Goal: Information Seeking & Learning: Learn about a topic

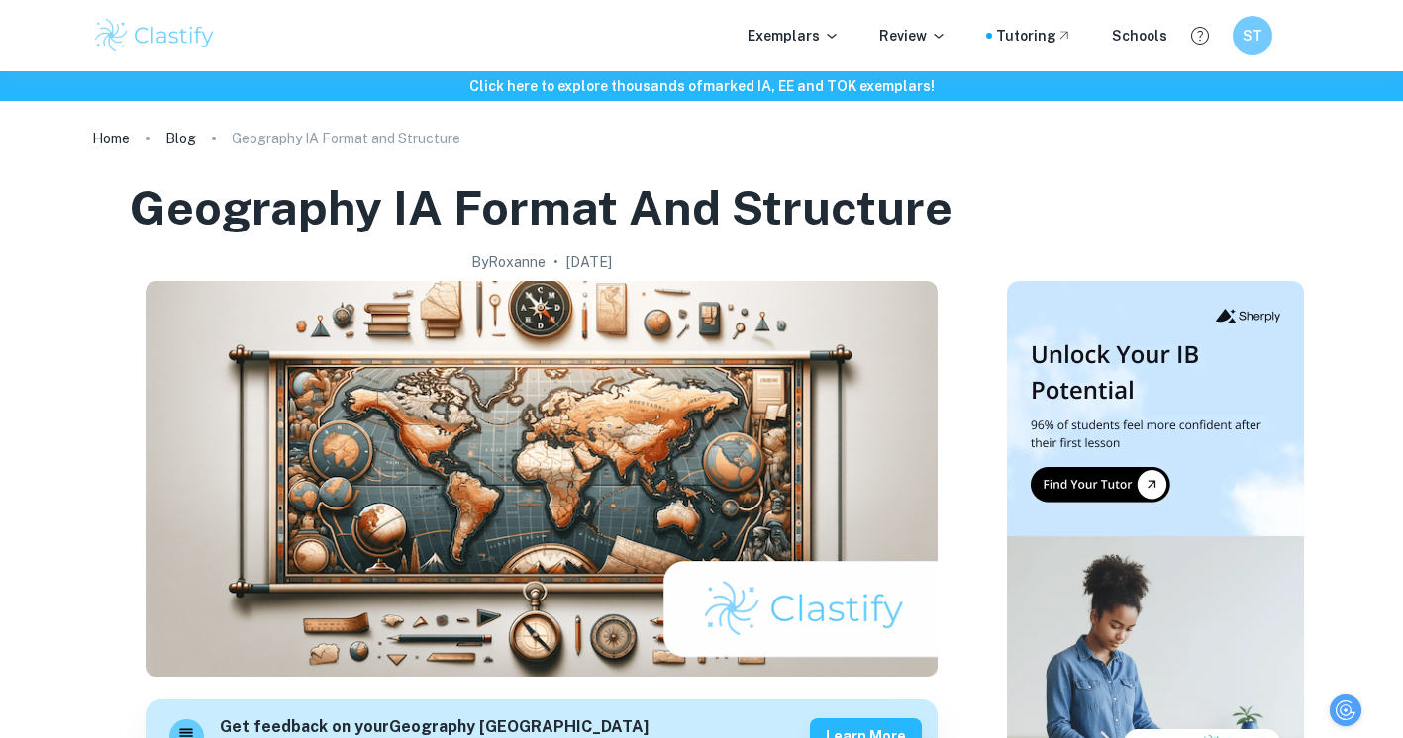
click at [104, 49] on img at bounding box center [155, 36] width 126 height 40
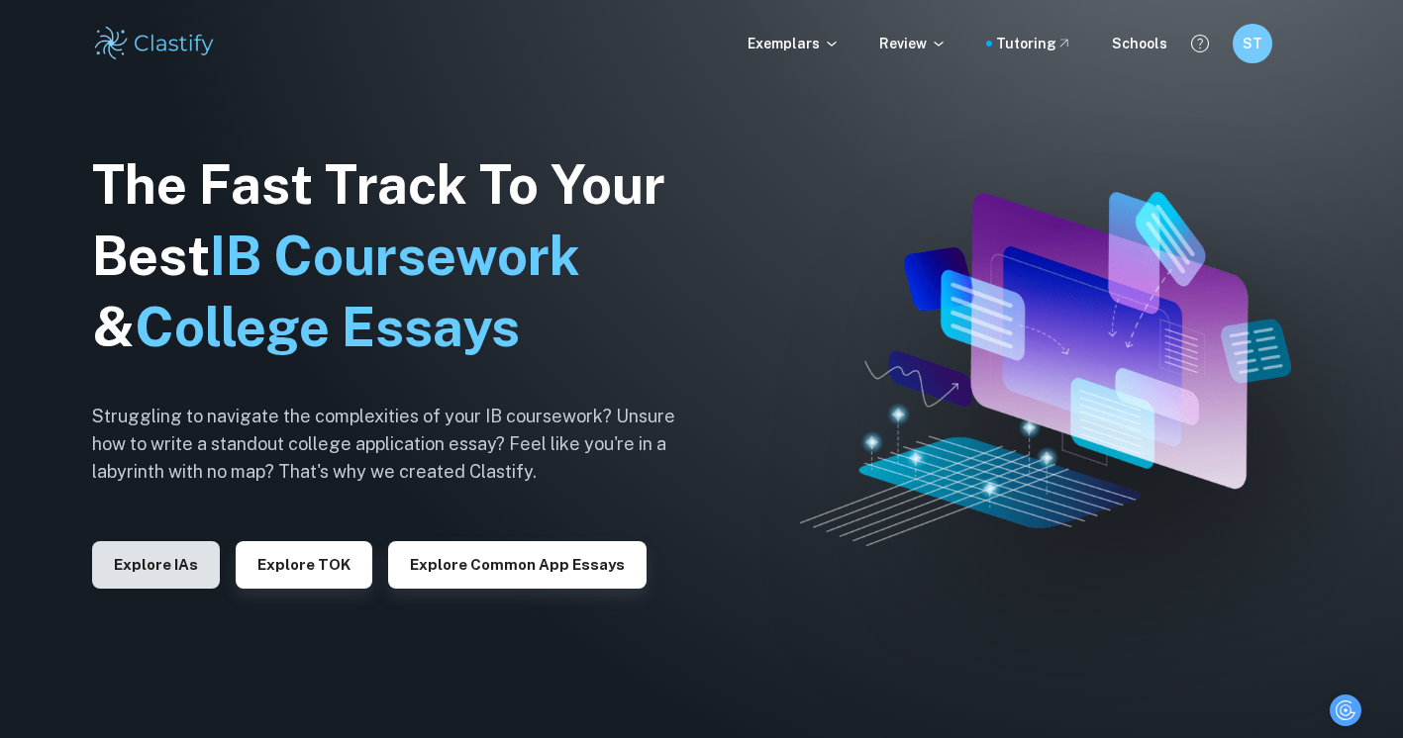
click at [150, 561] on button "Explore IAs" at bounding box center [156, 565] width 128 height 48
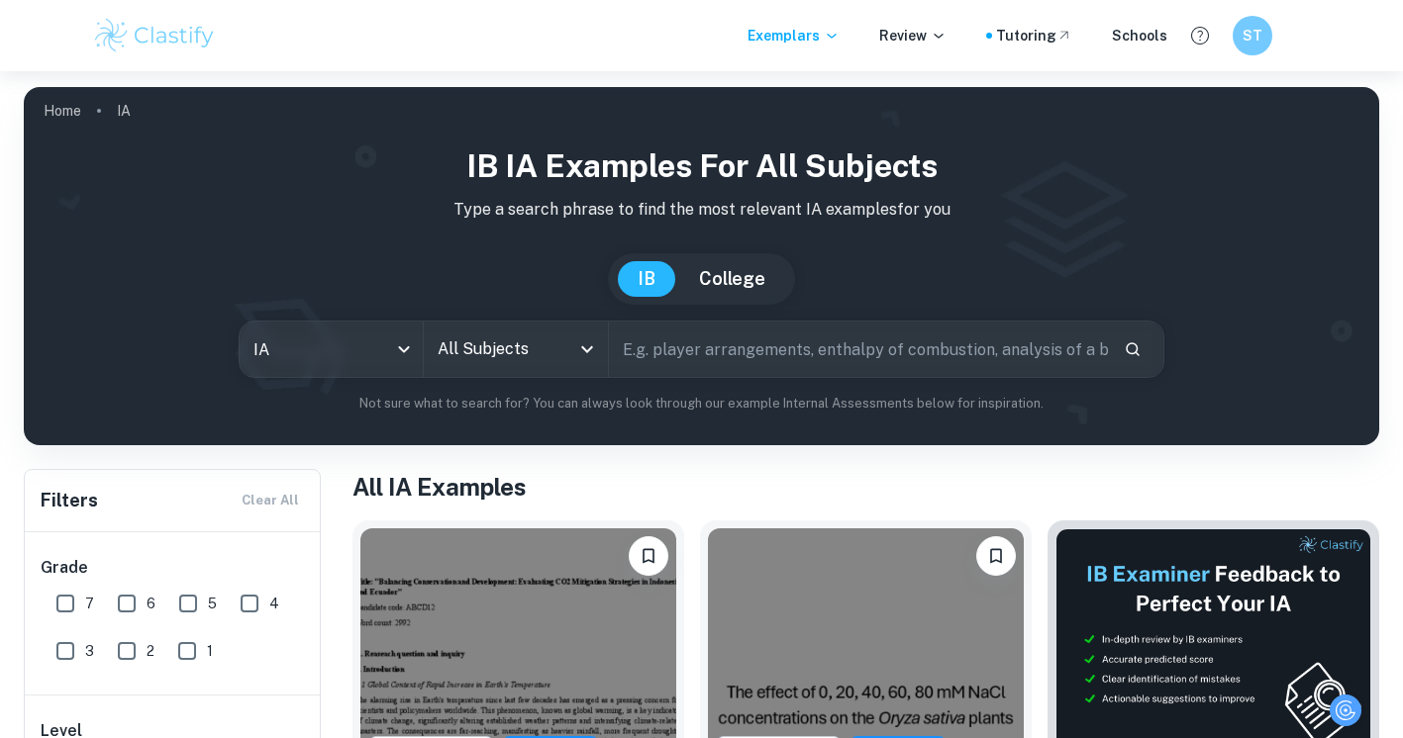
click at [677, 341] on input "text" at bounding box center [858, 349] width 499 height 55
type input "economics"
type input "g"
type input "tariff"
click at [74, 596] on input "7" at bounding box center [66, 604] width 40 height 40
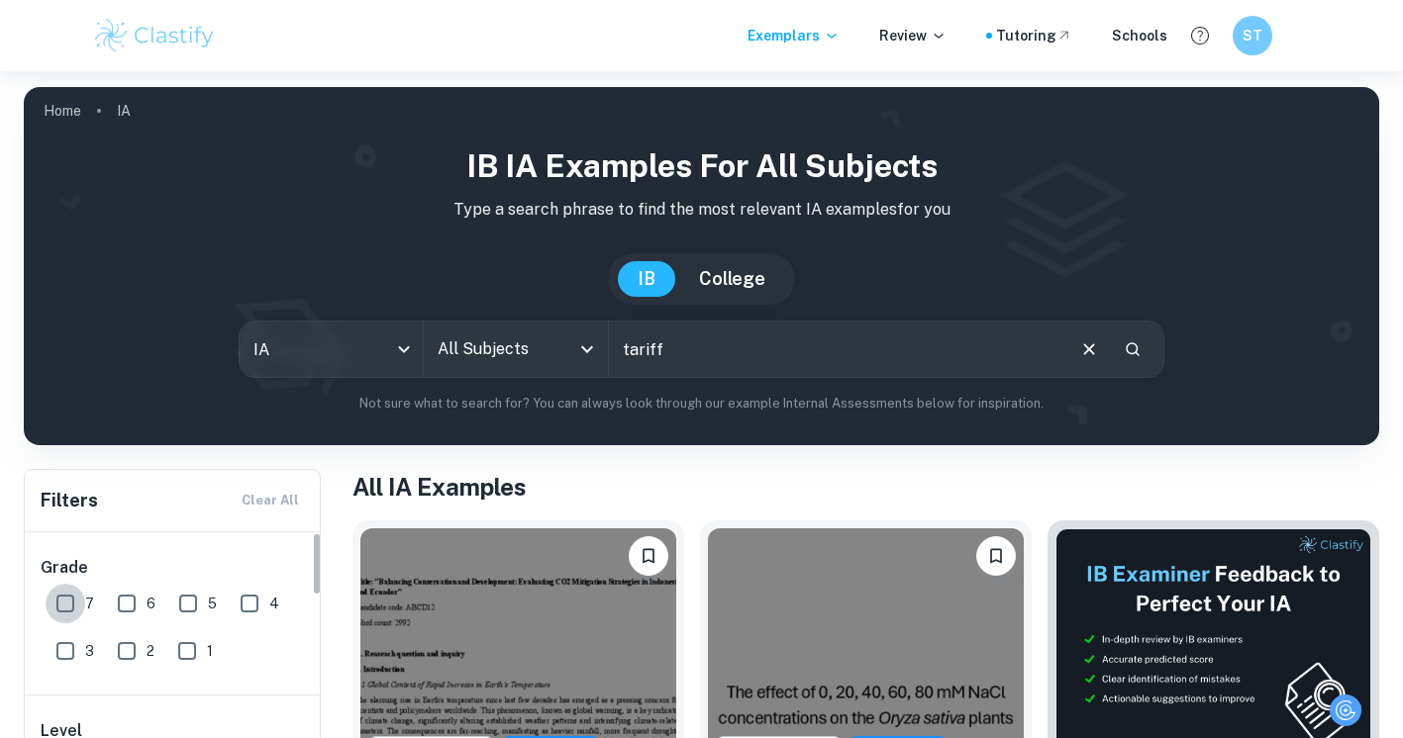
checkbox input "true"
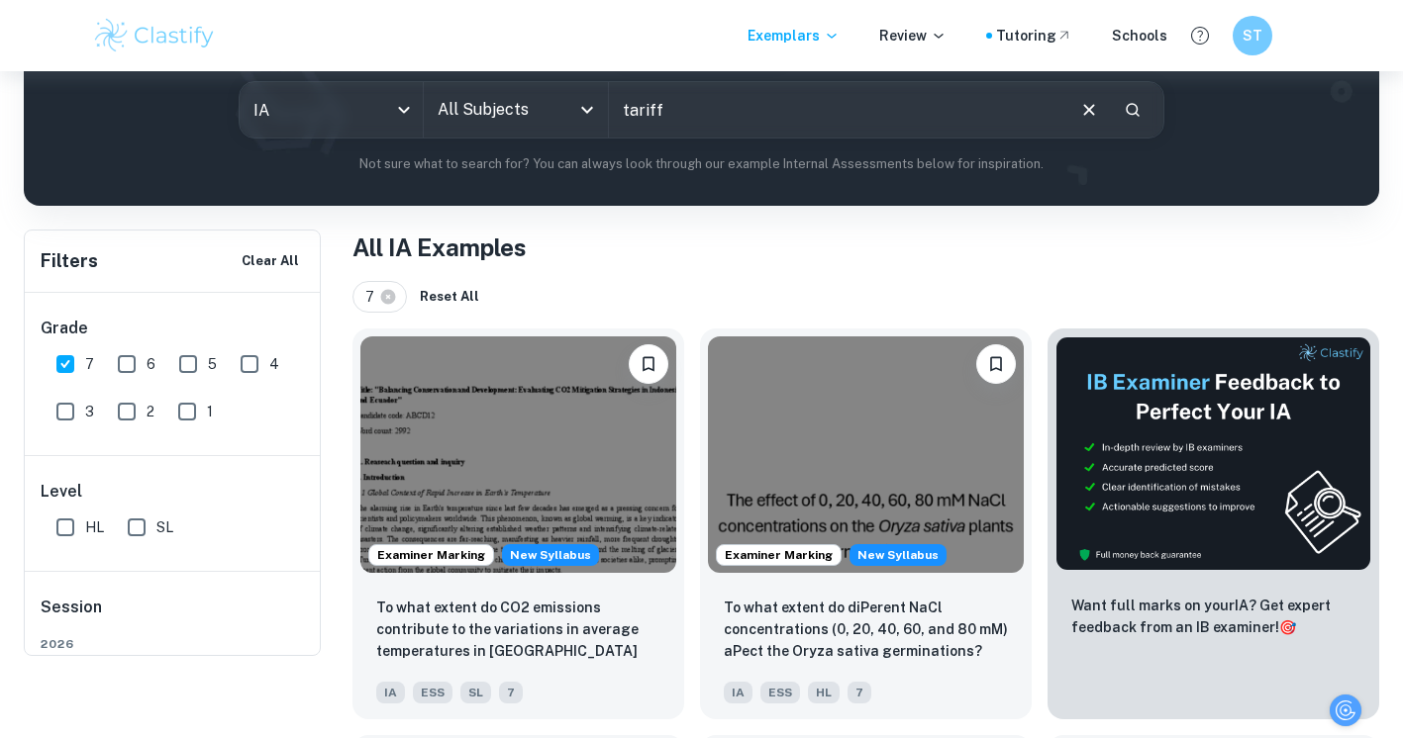
scroll to position [161, 0]
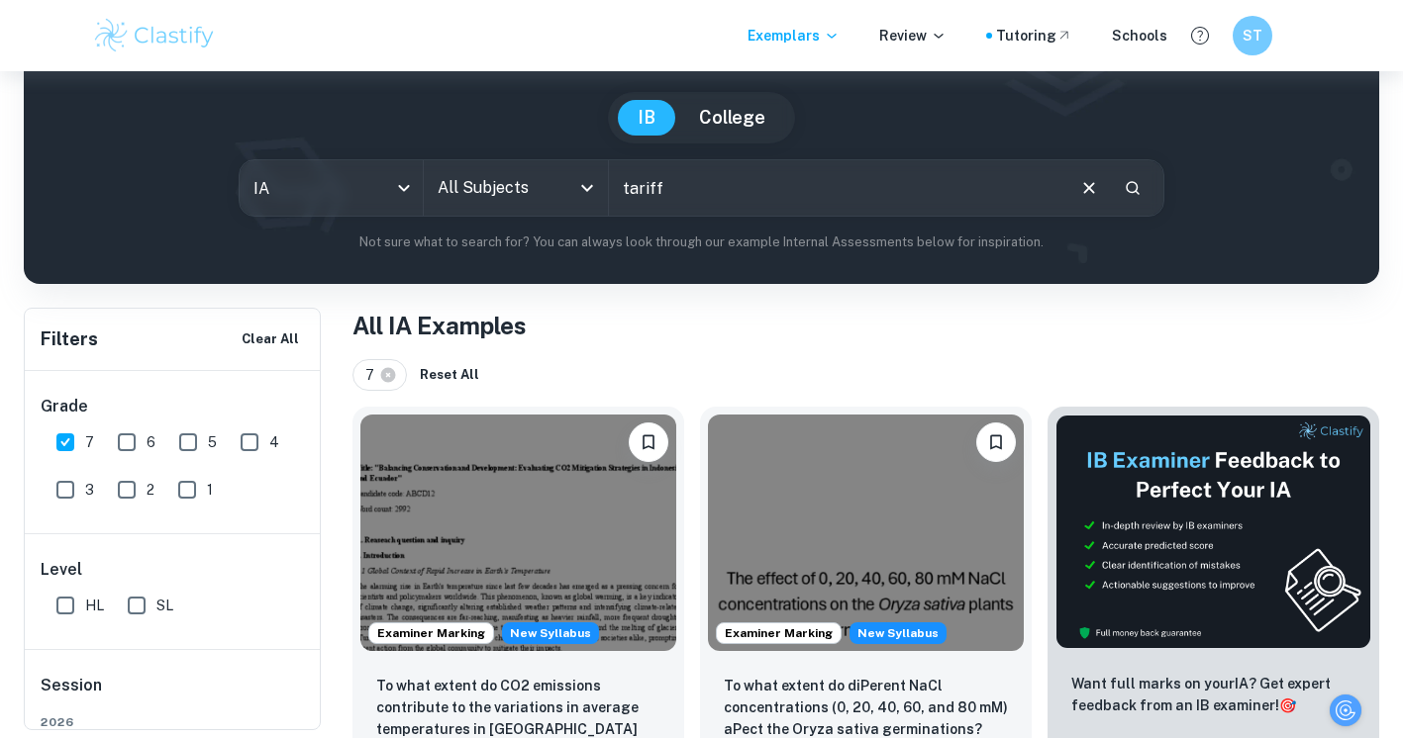
click at [768, 201] on input "tariff" at bounding box center [835, 187] width 453 height 55
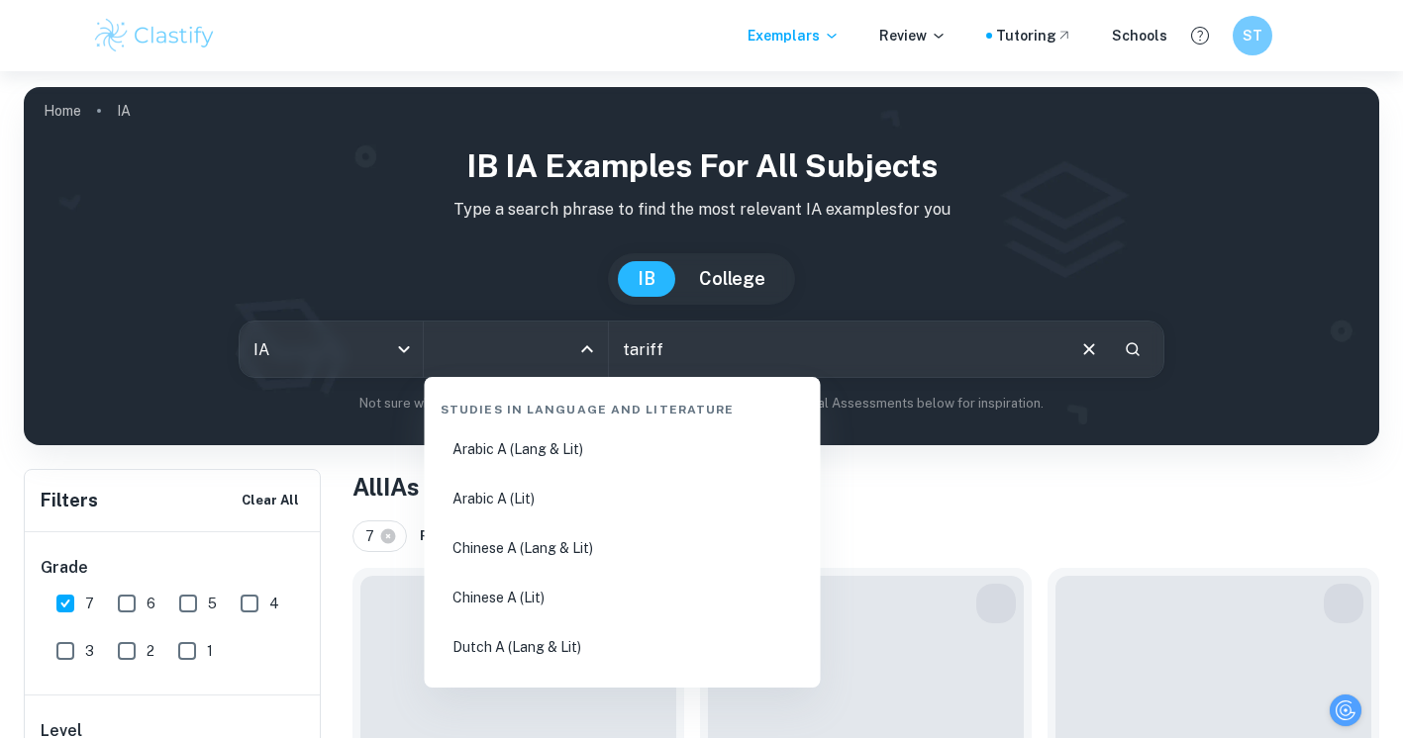
click at [488, 348] on input "All Subjects" at bounding box center [501, 350] width 137 height 38
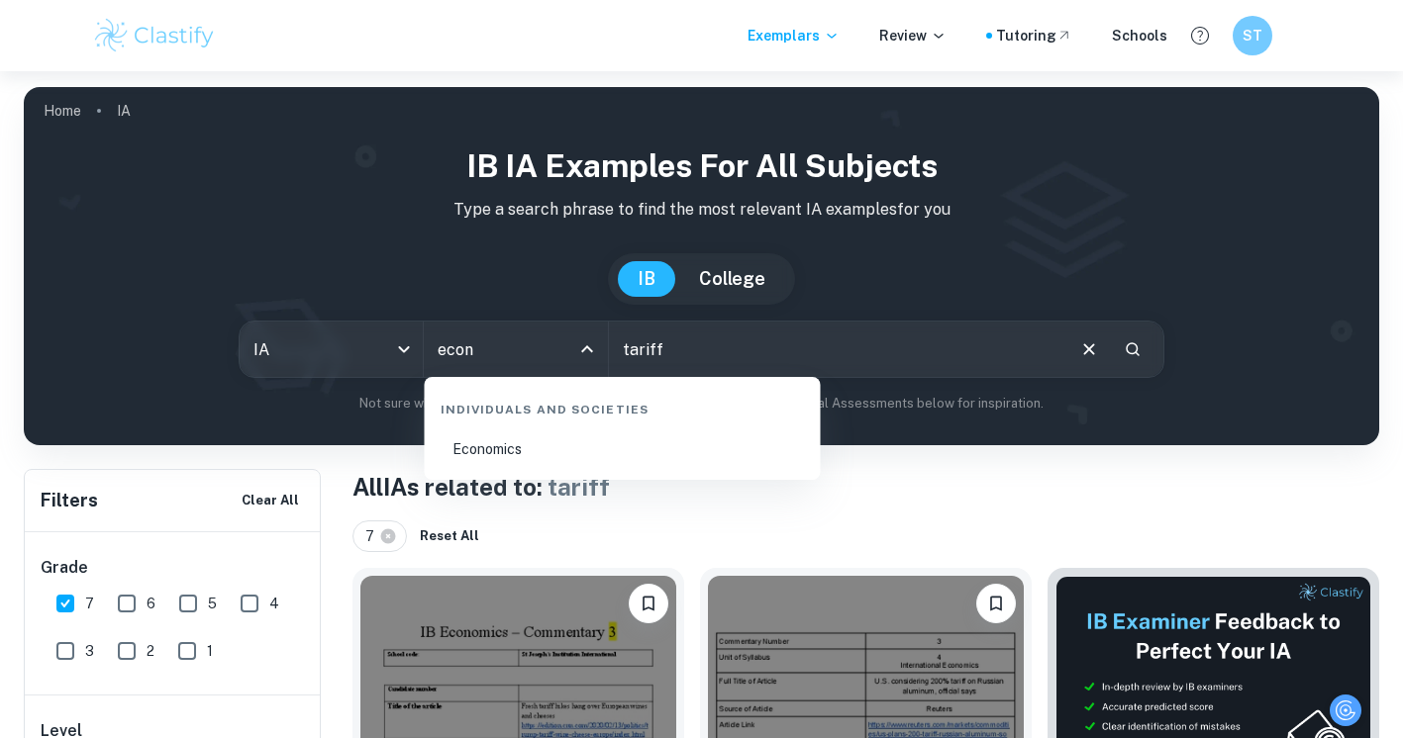
click at [479, 457] on li "Economics" at bounding box center [623, 450] width 380 height 46
type input "Economics"
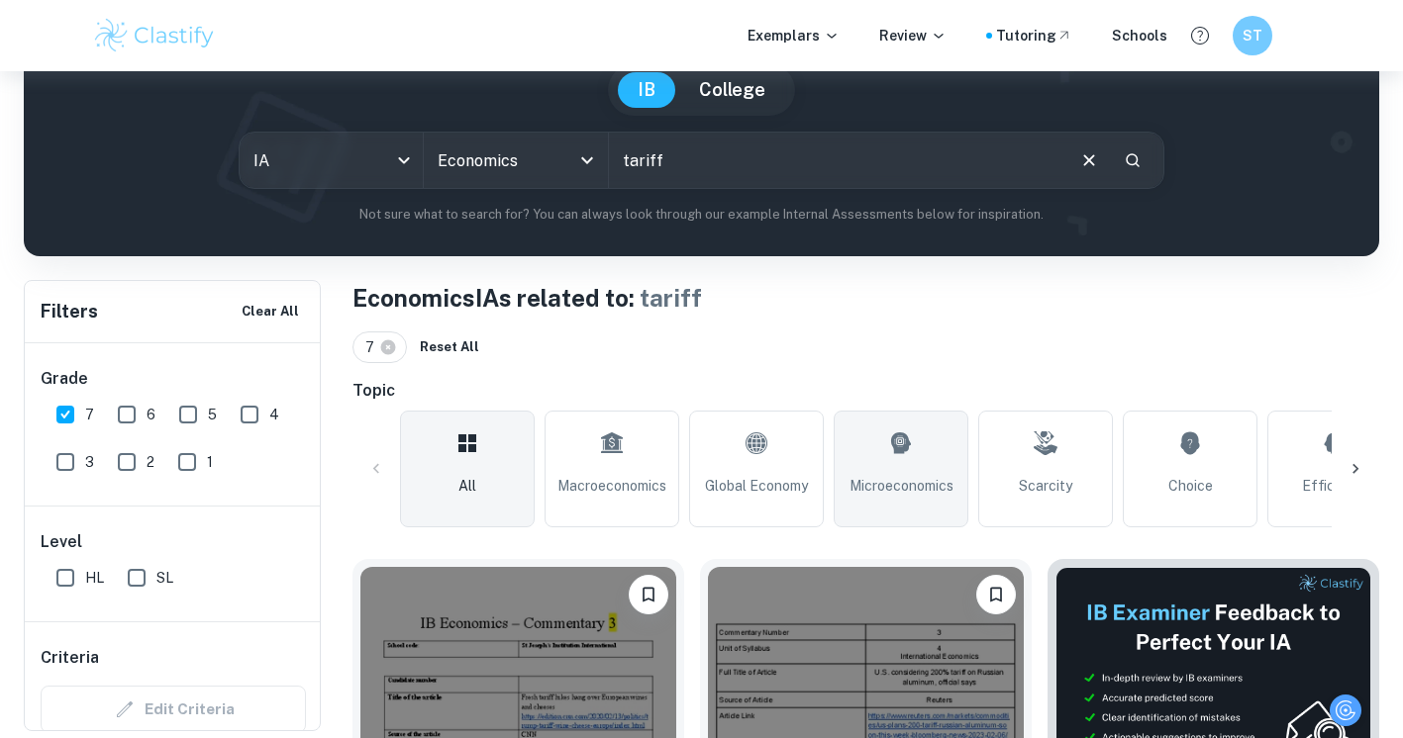
scroll to position [190, 0]
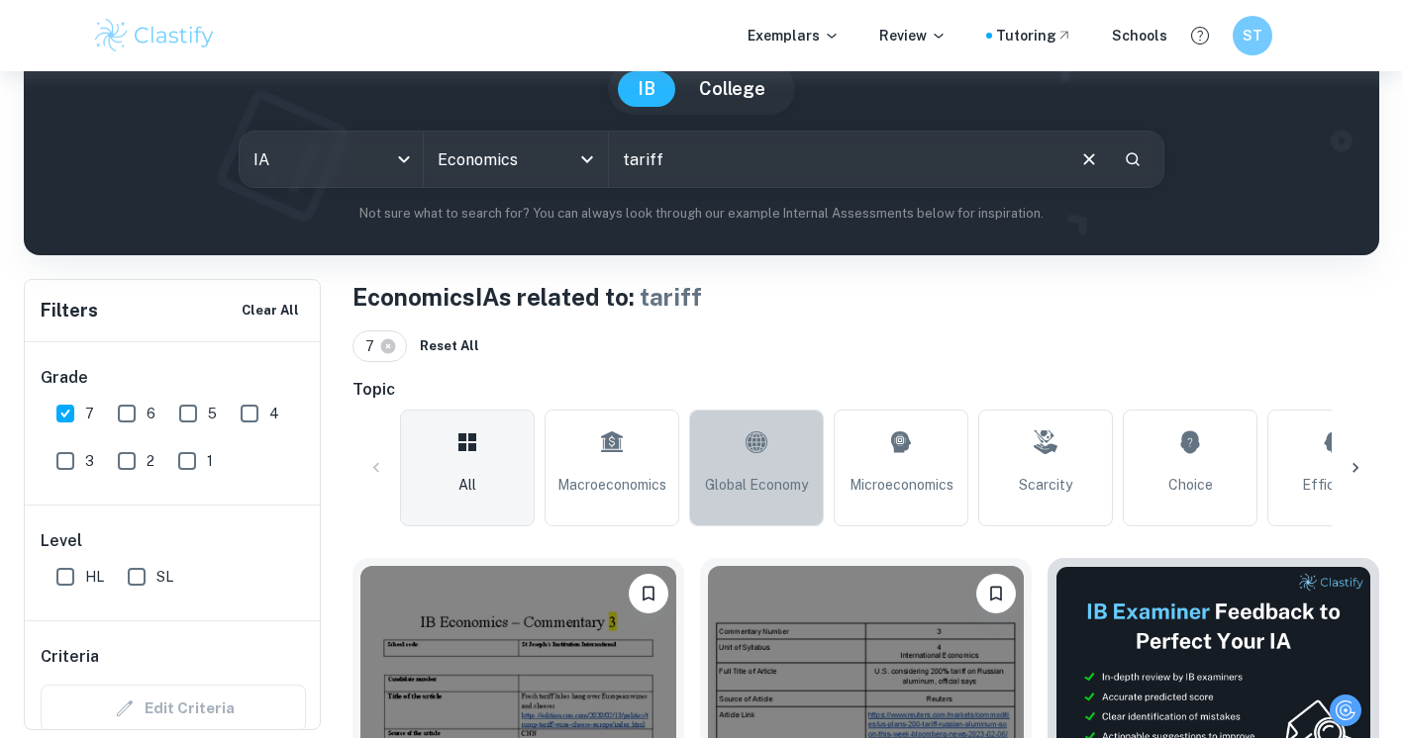
click at [797, 456] on link "Global Economy" at bounding box center [756, 468] width 135 height 117
type input "Global Economy"
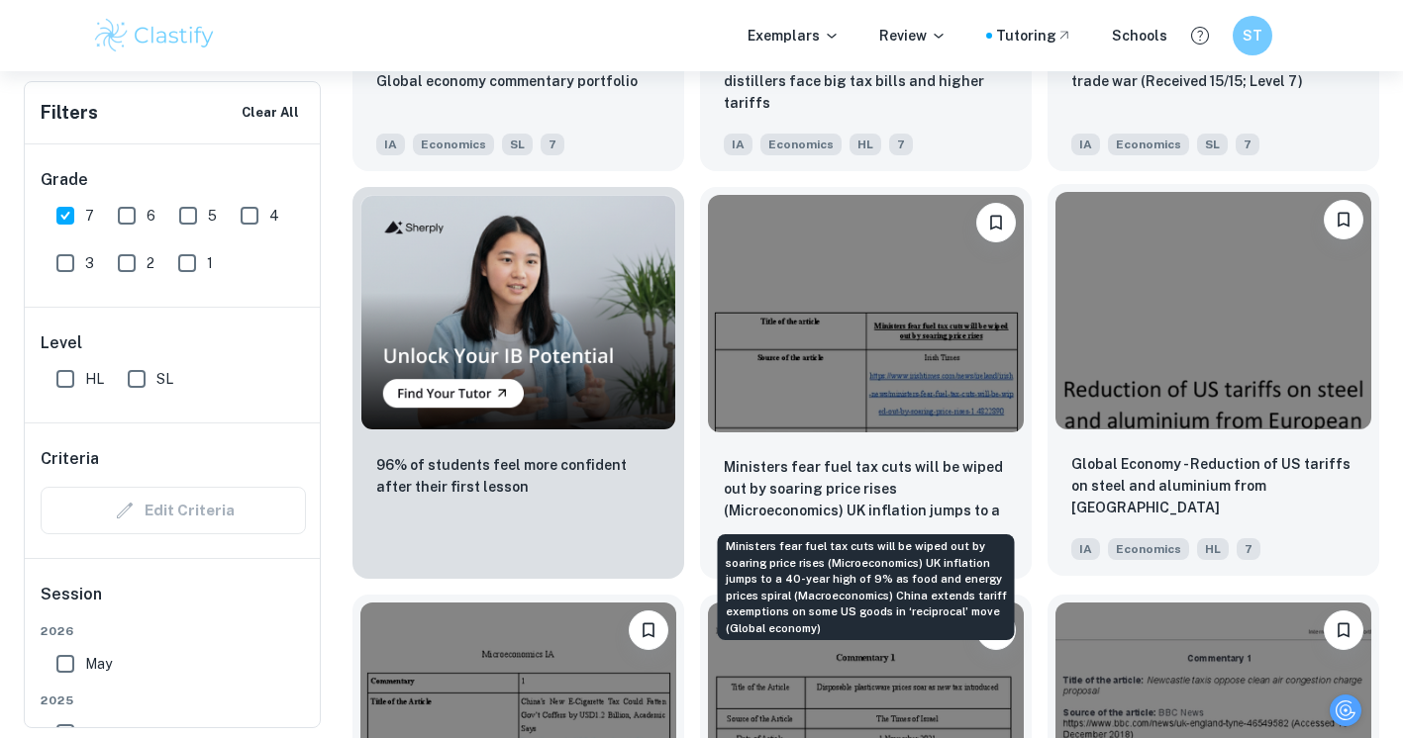
scroll to position [1378, 0]
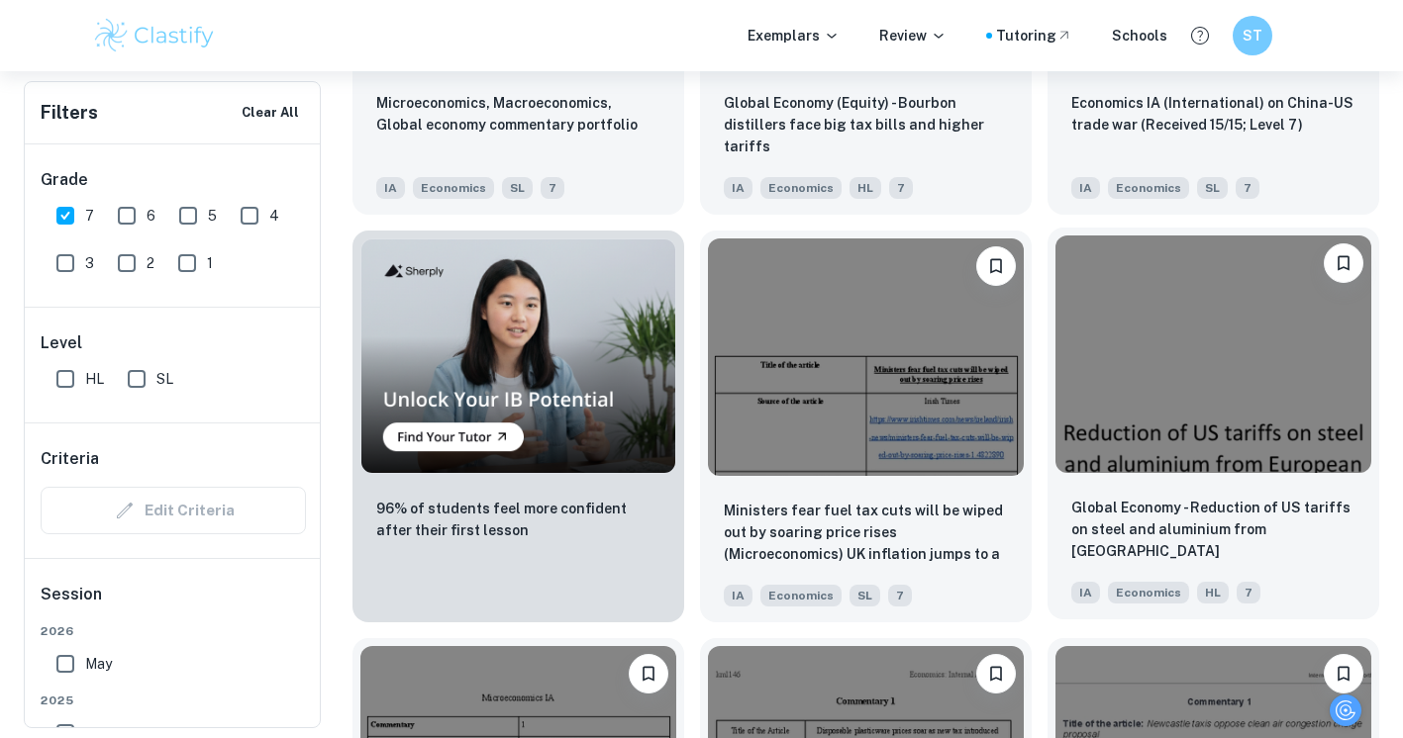
click at [1302, 451] on img at bounding box center [1213, 354] width 316 height 237
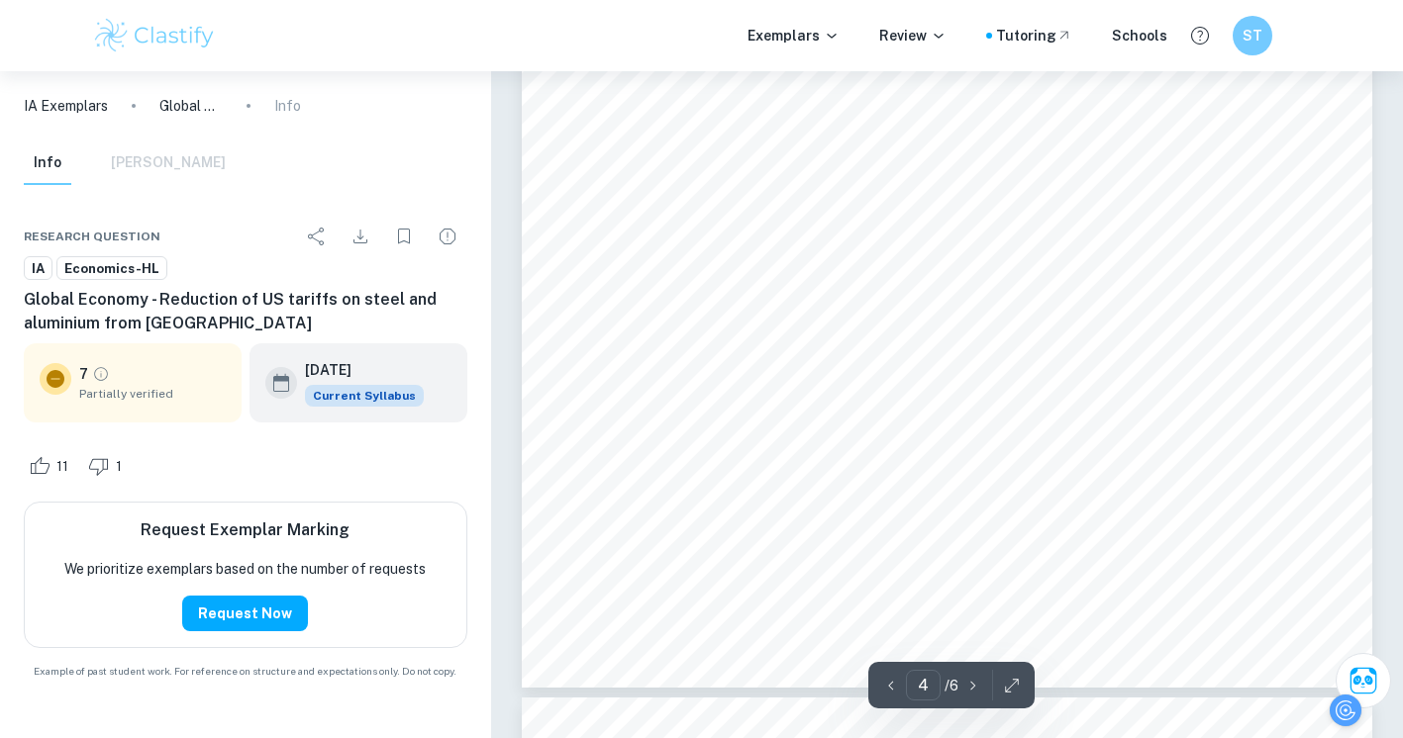
scroll to position [4382, 0]
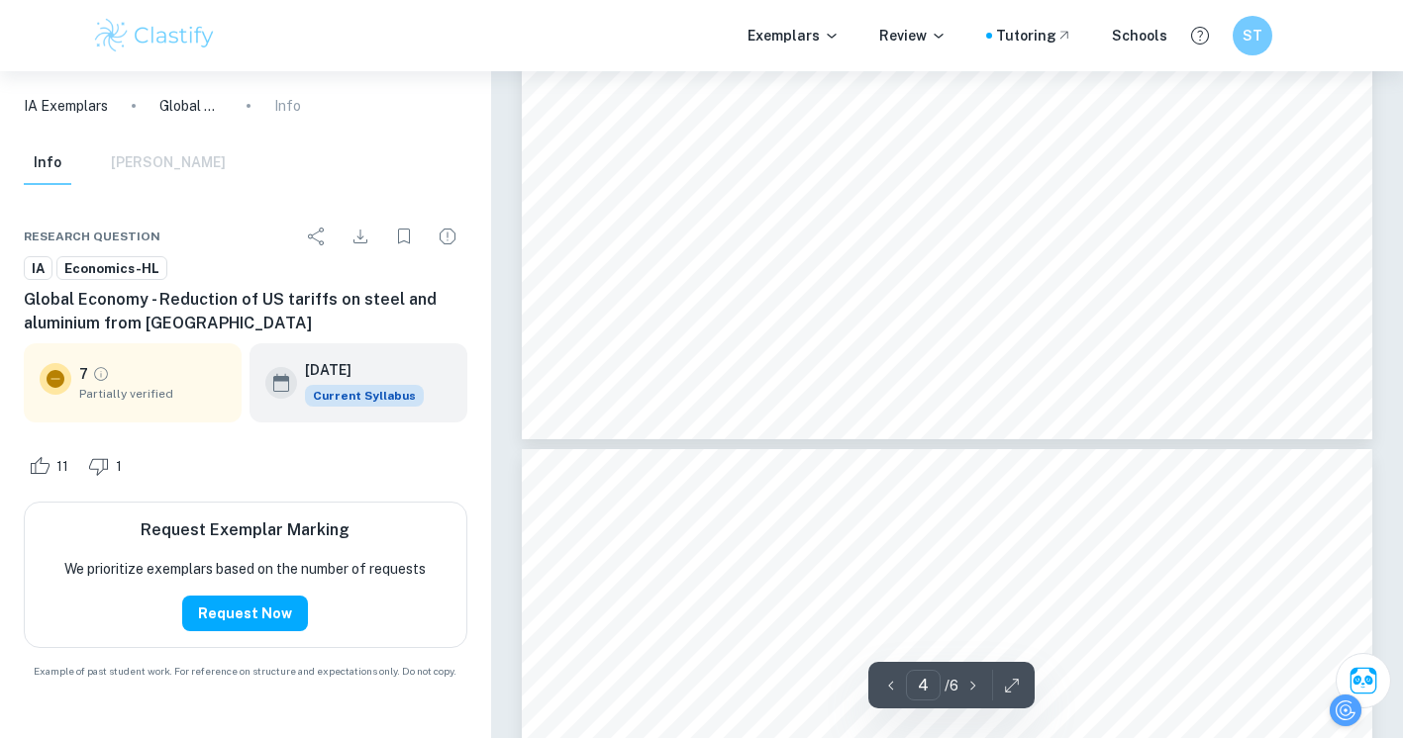
type input "5"
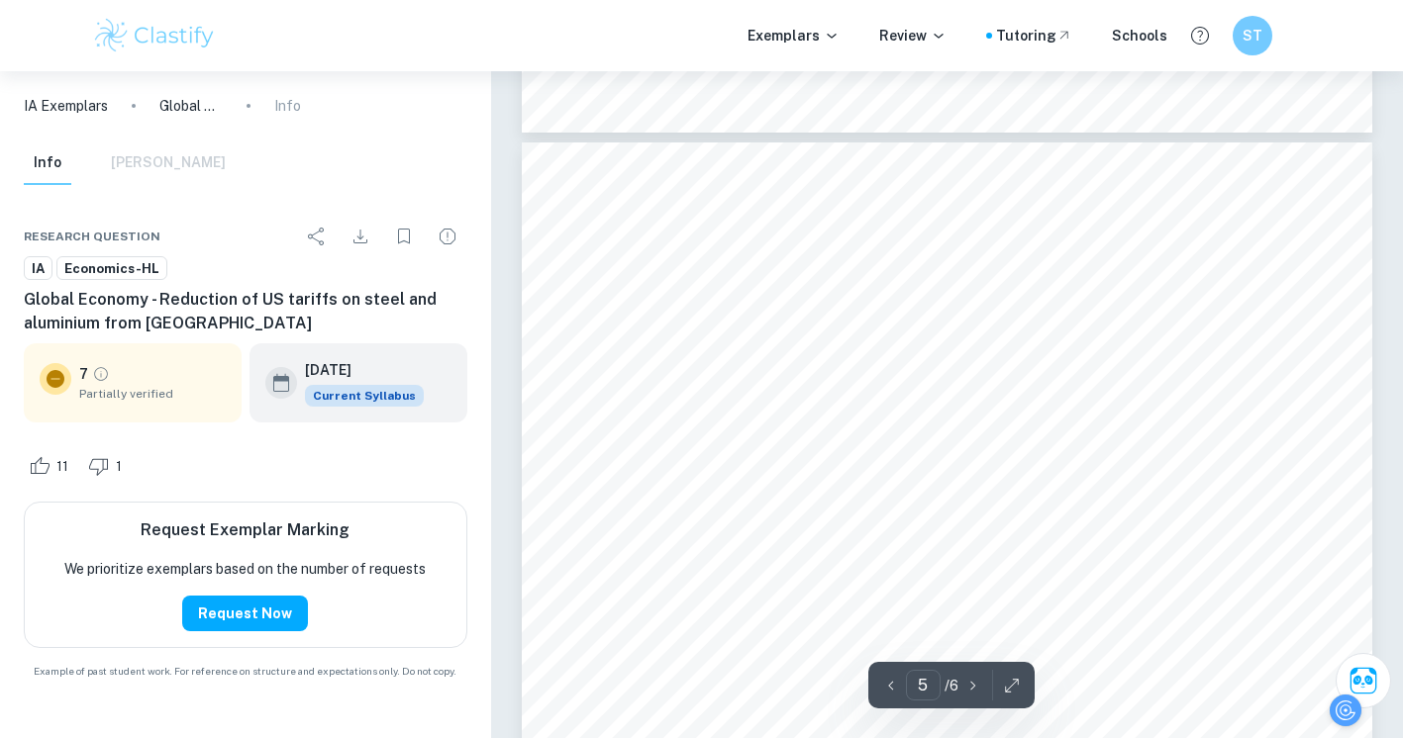
scroll to position [5032, 0]
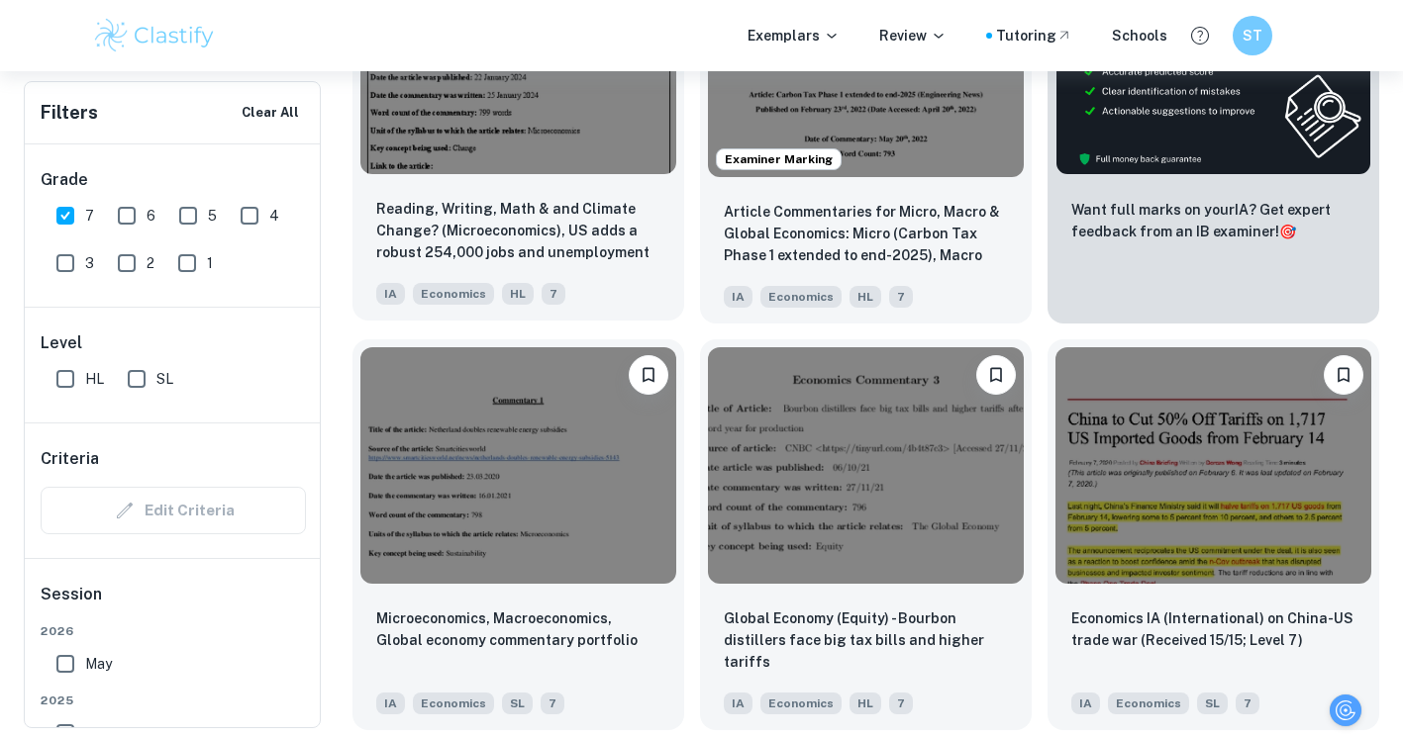
scroll to position [817, 5]
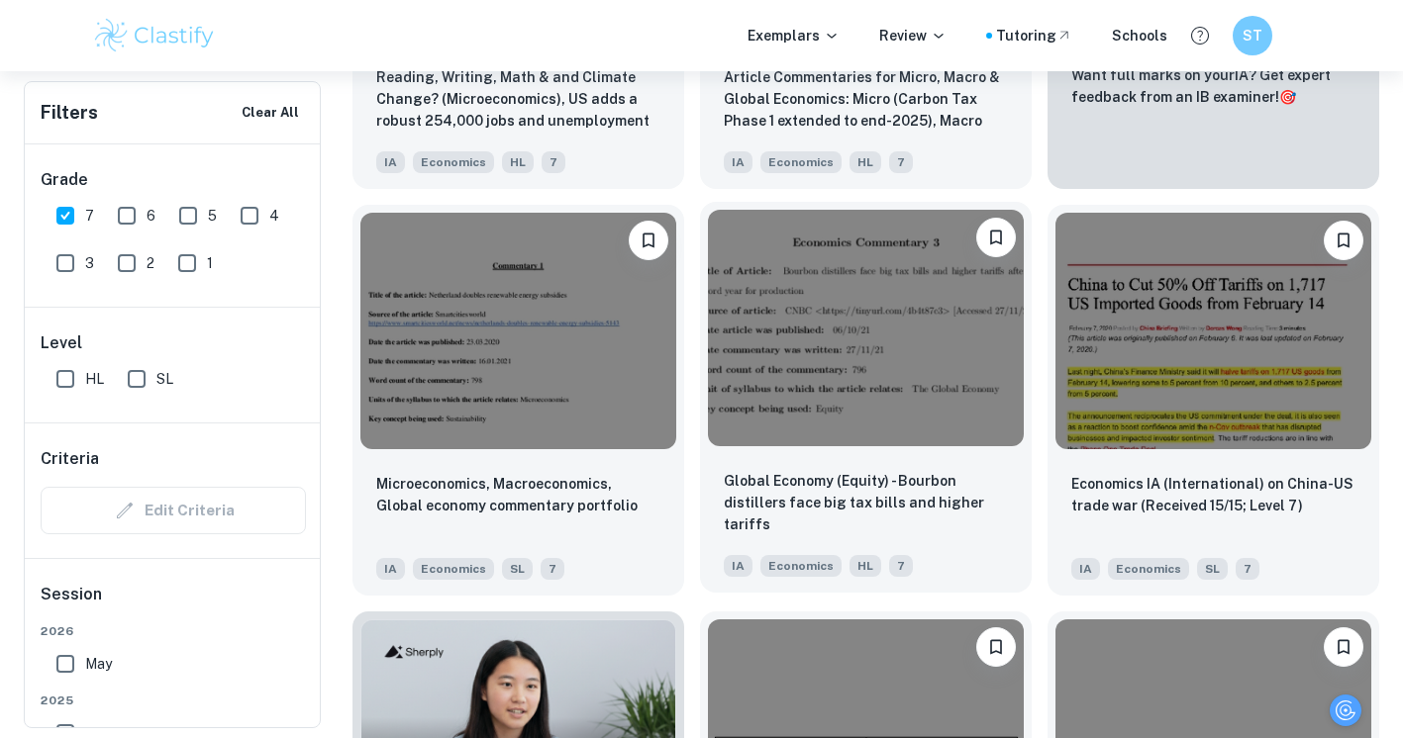
click at [819, 462] on div "Global Economy (Equity) - Bourbon distillers face big tax bills and higher tari…" at bounding box center [866, 523] width 332 height 139
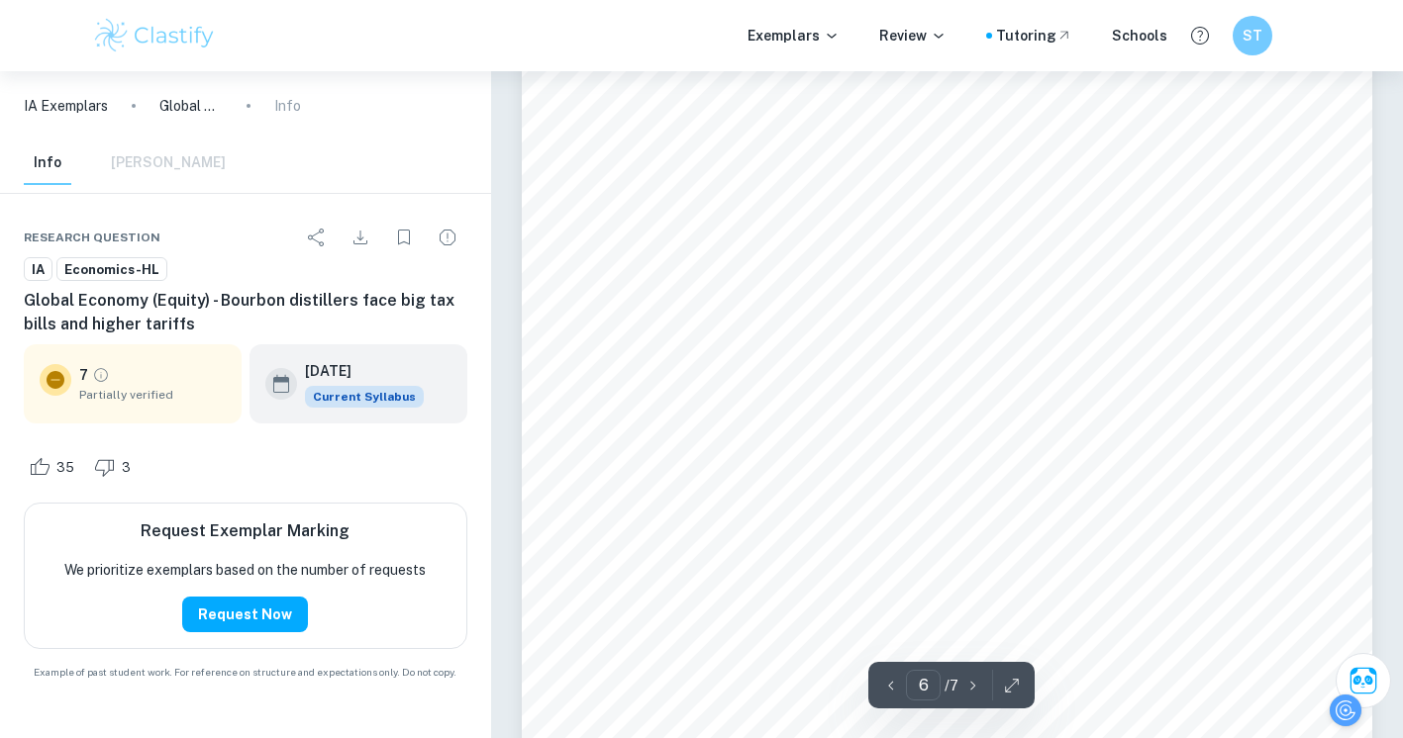
scroll to position [6509, 1]
click at [55, 384] on icon at bounding box center [56, 380] width 18 height 18
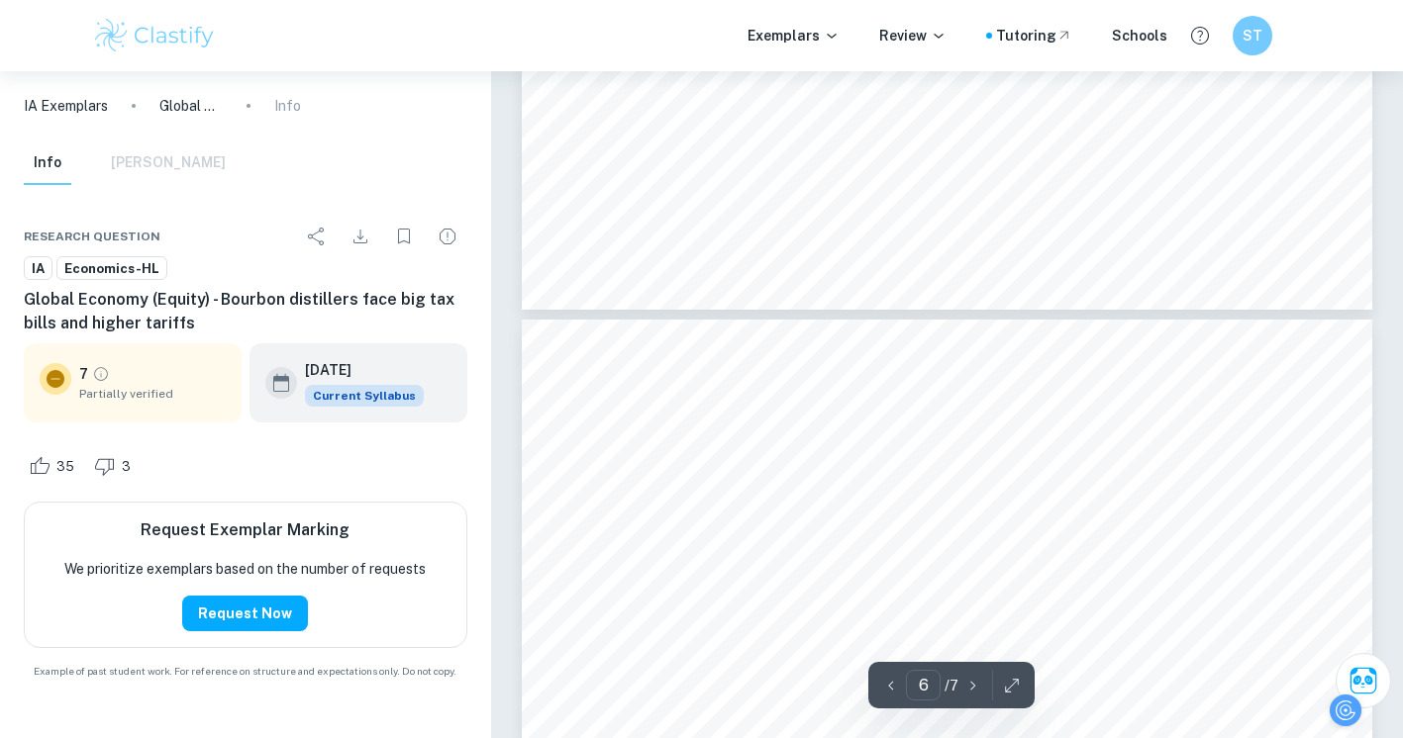
type input "7"
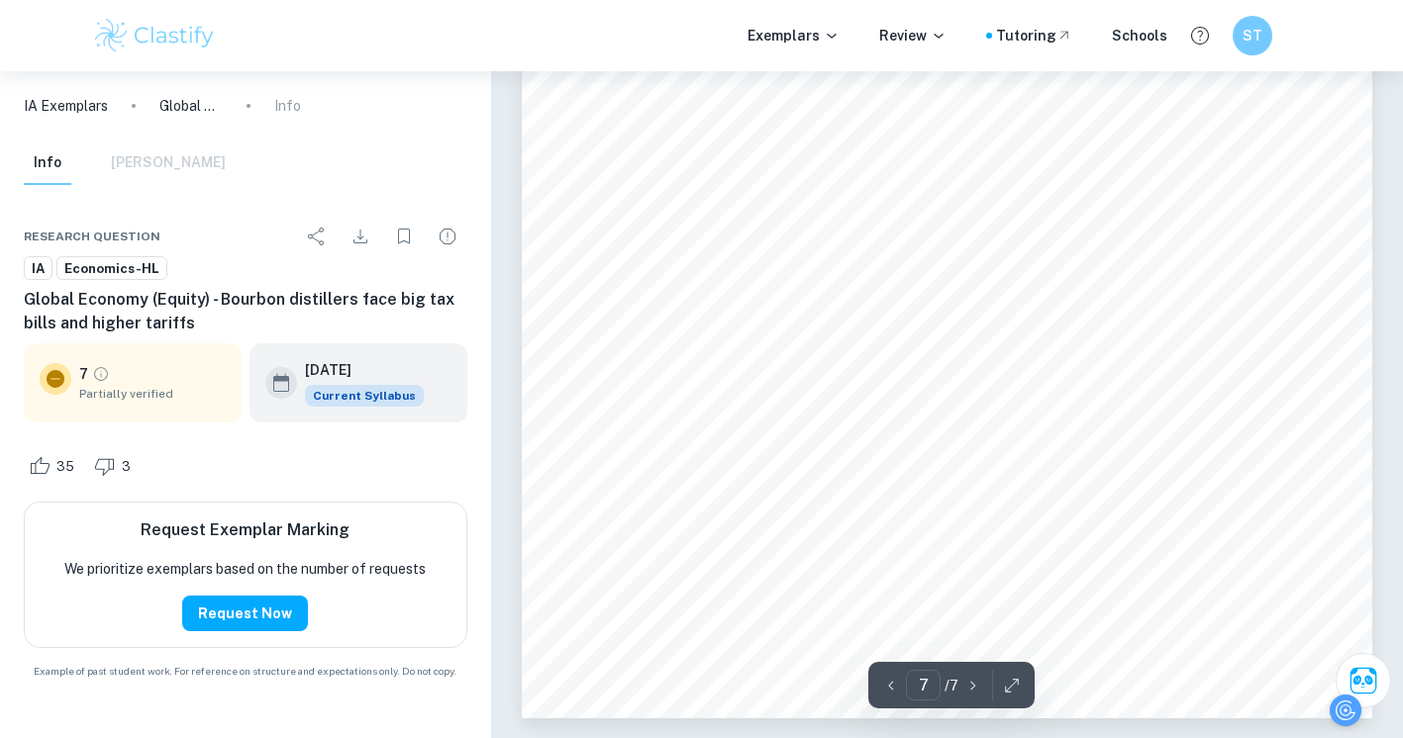
scroll to position [7988, 0]
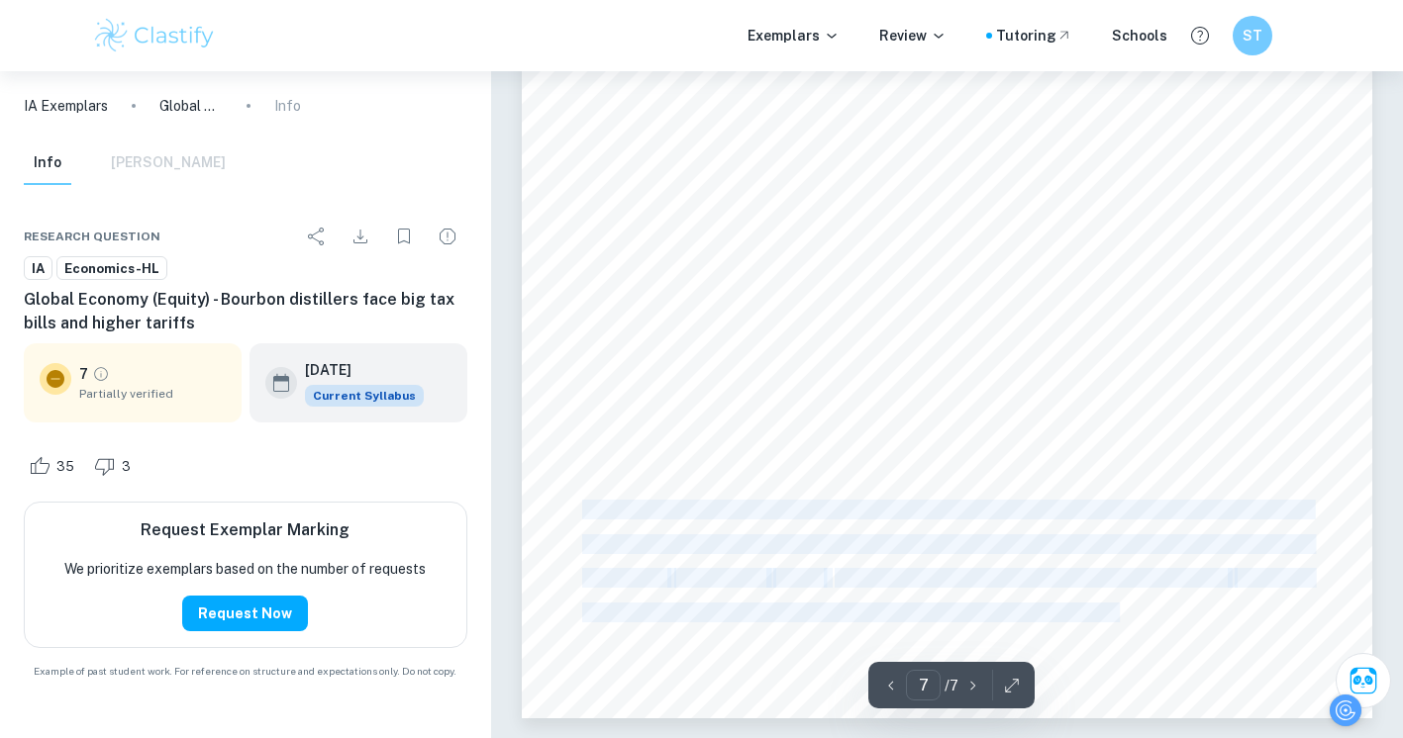
drag, startPoint x: 1126, startPoint y: 613, endPoint x: 587, endPoint y: 510, distance: 549.2
click at [587, 510] on div "most notably raises prices, from P to P 1 which places US distillers at a “comp…" at bounding box center [947, 117] width 850 height 1203
copy body "Ultimately, the few benefits gained from the tariff through the increased tax r…"
